Goal: Transaction & Acquisition: Purchase product/service

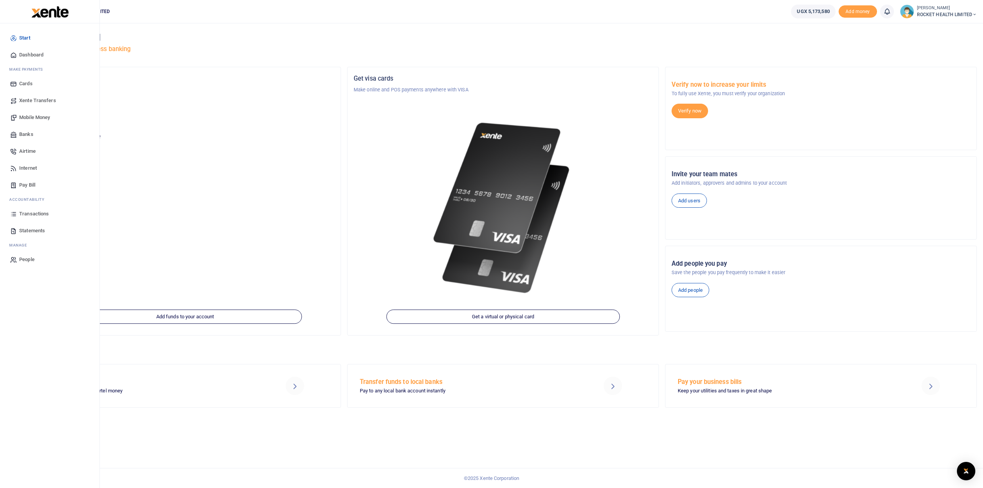
click at [31, 102] on span "Xente Transfers" at bounding box center [37, 101] width 37 height 8
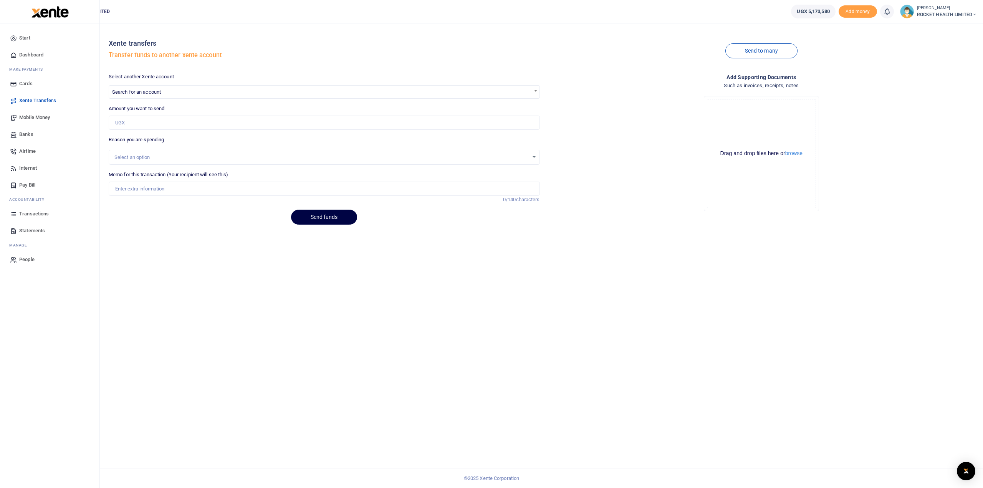
click at [29, 118] on span "Mobile Money" at bounding box center [34, 118] width 31 height 8
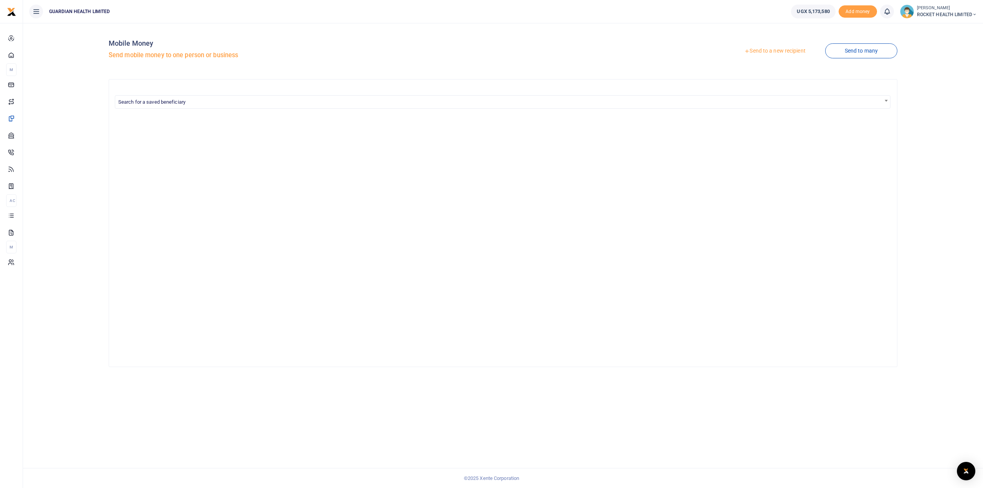
click at [783, 46] on link "Send to a new recipient" at bounding box center [774, 51] width 100 height 14
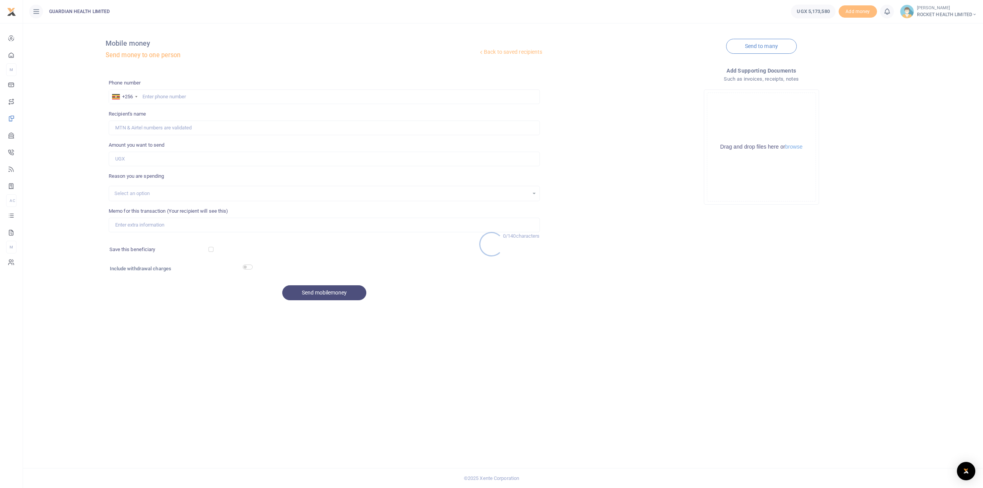
click at [162, 97] on div at bounding box center [491, 244] width 983 height 488
click at [155, 96] on input "text" at bounding box center [324, 96] width 431 height 15
paste input "0781113447"
type input "0781113447"
type input "Bazil Awill"
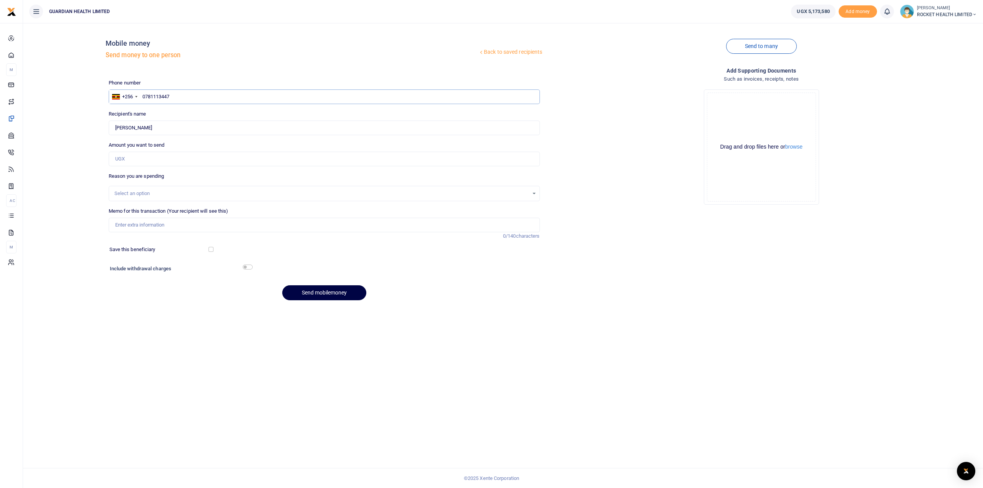
type input "0781113447"
click at [130, 155] on input "Amount you want to send" at bounding box center [324, 159] width 431 height 15
type input "40,000"
click at [139, 188] on div "Select an option" at bounding box center [324, 193] width 431 height 15
click at [135, 195] on div "Select an option" at bounding box center [321, 194] width 414 height 8
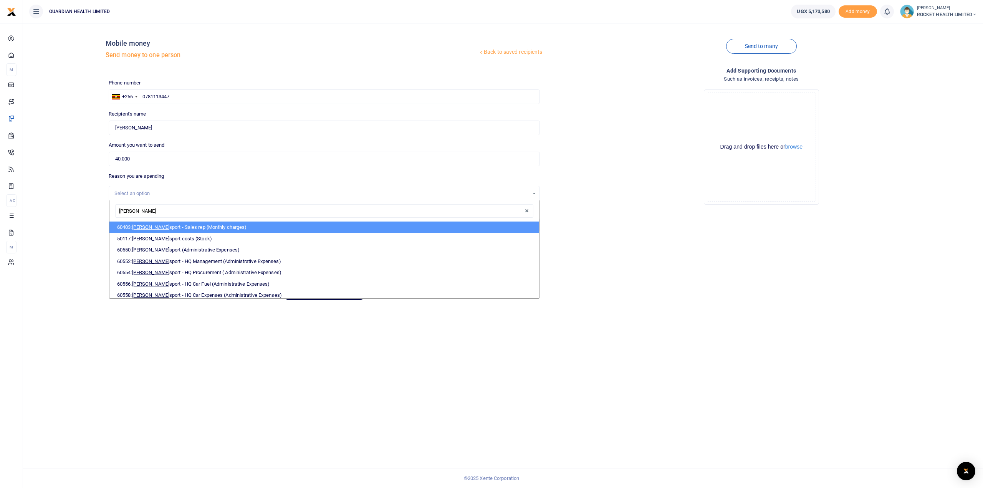
type input "TRANS"
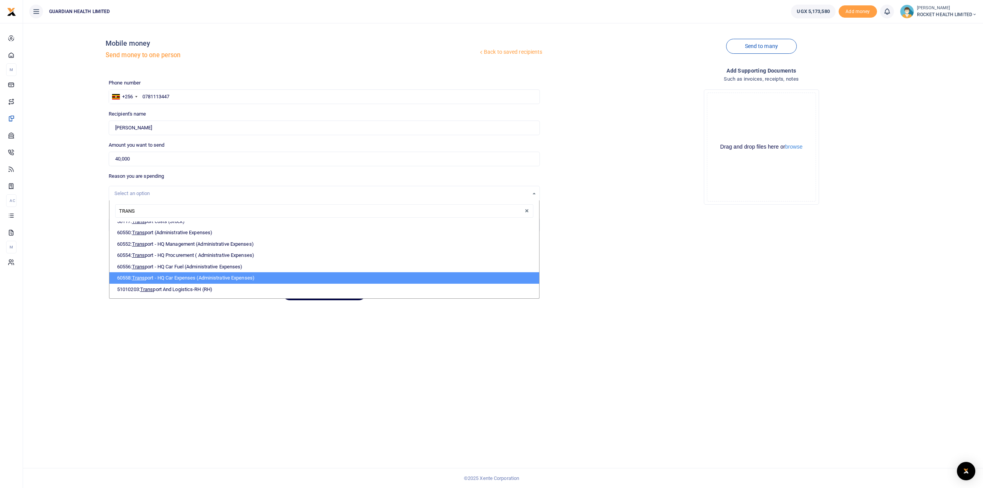
scroll to position [25, 0]
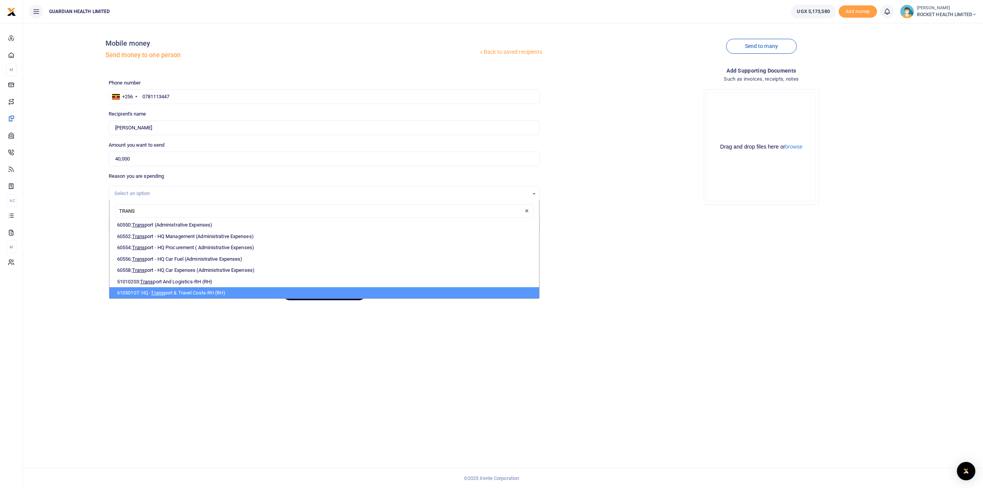
click at [211, 290] on li "61050107: HQ - Trans port & Travel Costs-RH (RH)" at bounding box center [323, 293] width 429 height 12
select select "5448"
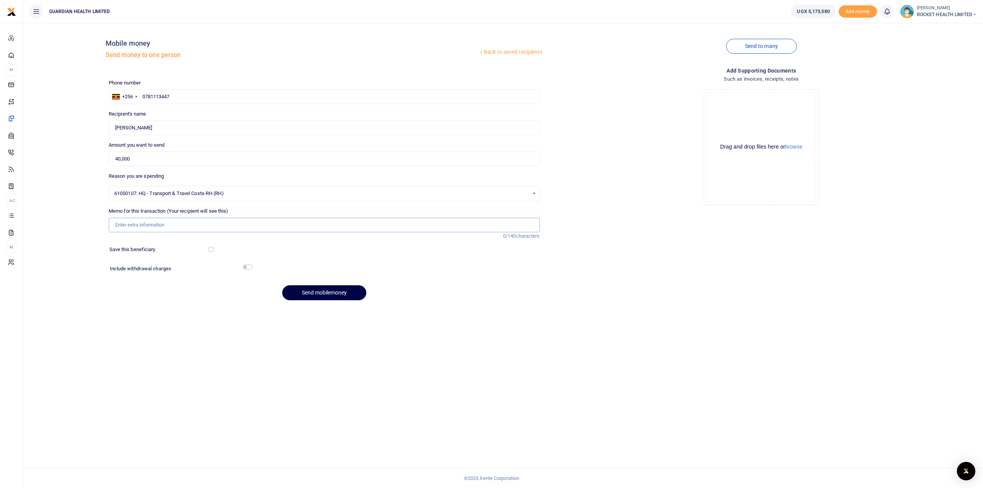
click at [170, 219] on input "Memo for this transaction (Your recipient will see this)" at bounding box center [324, 225] width 431 height 15
type input "Transport to Minet for meeting"
click at [249, 266] on input "checkbox" at bounding box center [248, 266] width 10 height 5
checkbox input "true"
click at [315, 317] on button "Send mobilemoney" at bounding box center [324, 313] width 84 height 15
